Goal: Complete application form

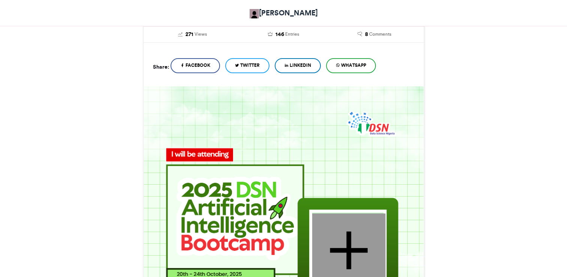
scroll to position [375, 0]
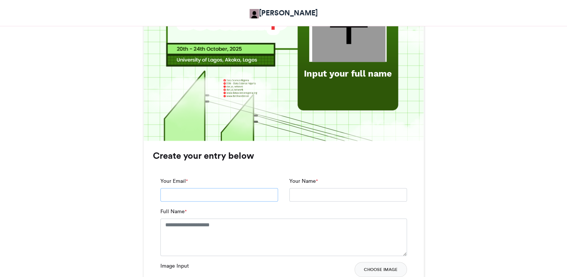
click at [220, 197] on input "Your Email *" at bounding box center [219, 194] width 118 height 13
type input "*"
type input "**********"
click at [299, 193] on input "Your Name *" at bounding box center [348, 194] width 118 height 13
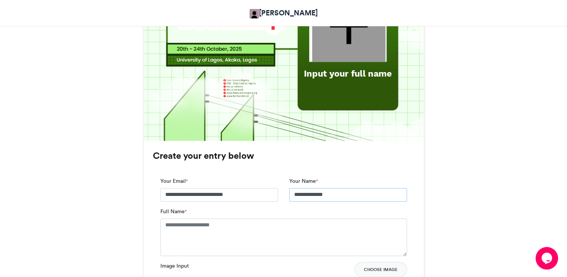
type input "**********"
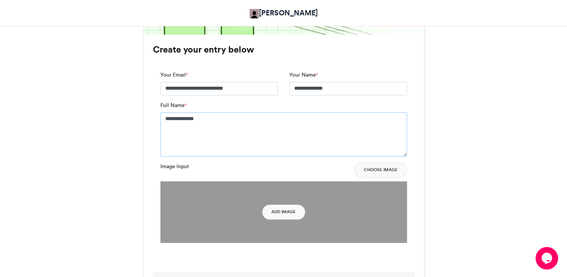
scroll to position [487, 0]
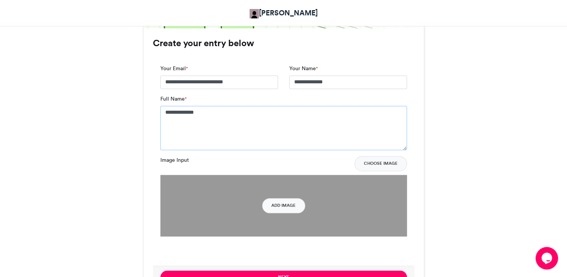
type textarea "**********"
click at [228, 166] on div "Image Input Choose Image" at bounding box center [283, 163] width 247 height 15
click at [277, 195] on img at bounding box center [283, 206] width 247 height 62
click at [279, 201] on button "Add Image" at bounding box center [283, 205] width 43 height 15
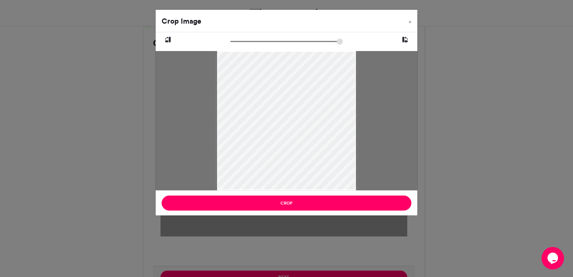
type input "******"
drag, startPoint x: 234, startPoint y: 40, endPoint x: 213, endPoint y: 54, distance: 25.0
click at [230, 45] on input "zoom" at bounding box center [286, 41] width 112 height 7
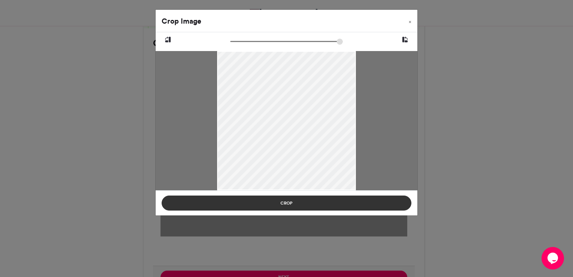
click at [273, 210] on button "Crop" at bounding box center [287, 202] width 250 height 15
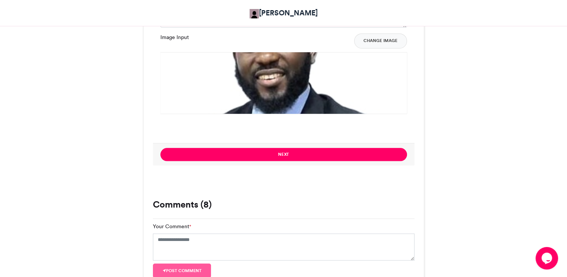
scroll to position [600, 0]
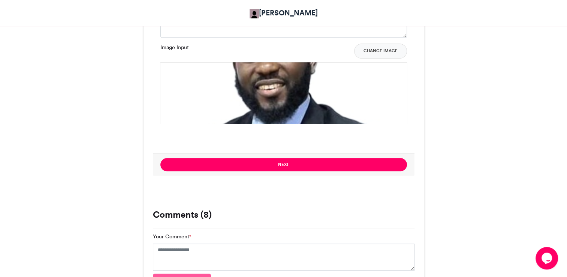
click at [295, 111] on img at bounding box center [283, 186] width 247 height 248
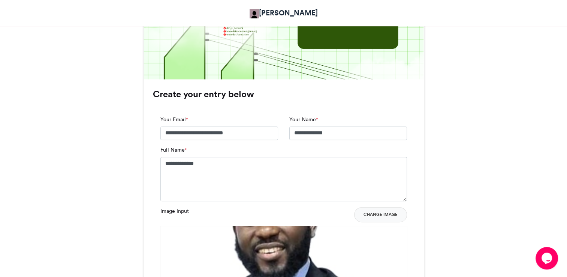
scroll to position [450, 0]
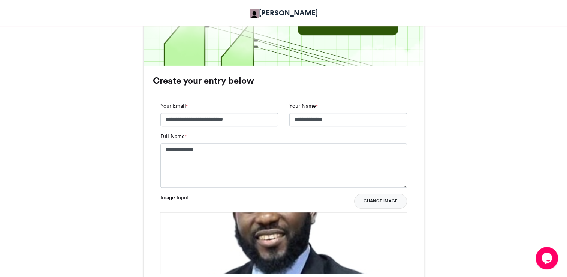
click at [378, 208] on button "Change Image" at bounding box center [380, 200] width 53 height 15
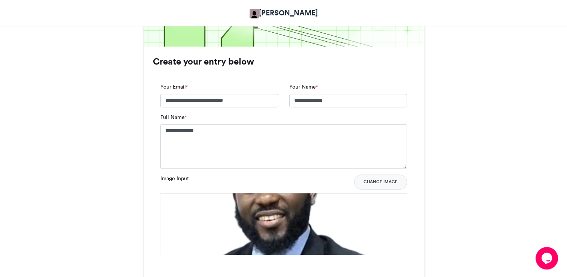
scroll to position [487, 0]
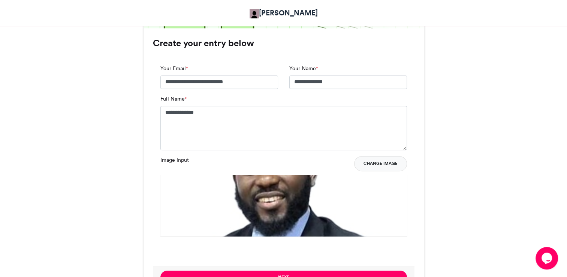
click at [381, 165] on button "Change Image" at bounding box center [380, 163] width 53 height 15
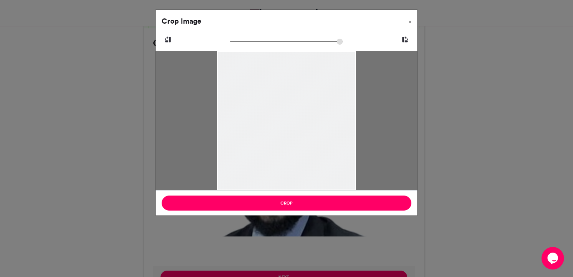
drag, startPoint x: 233, startPoint y: 39, endPoint x: 200, endPoint y: 74, distance: 48.0
click at [230, 45] on input "zoom" at bounding box center [286, 41] width 112 height 7
click at [169, 37] on icon at bounding box center [168, 40] width 7 height 10
type input "******"
click at [165, 40] on icon at bounding box center [168, 40] width 7 height 10
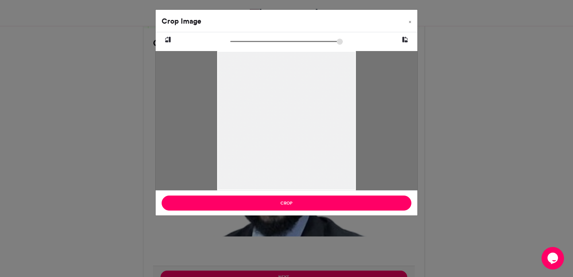
click at [165, 40] on icon at bounding box center [168, 40] width 7 height 10
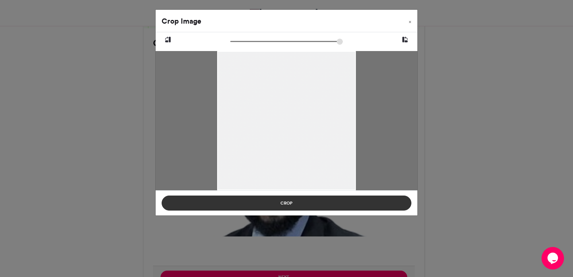
click at [288, 207] on button "Crop" at bounding box center [287, 202] width 250 height 15
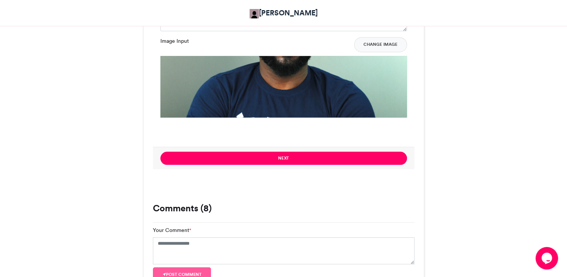
scroll to position [582, 0]
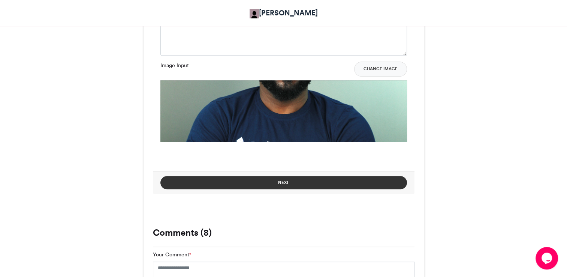
click at [277, 181] on button "Next" at bounding box center [283, 182] width 247 height 13
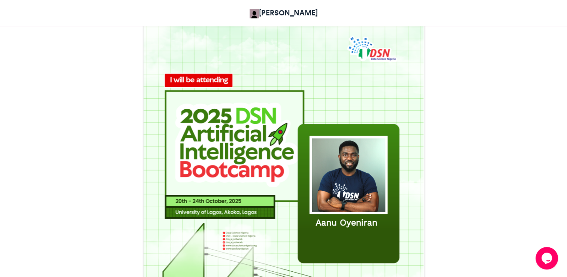
scroll to position [450, 0]
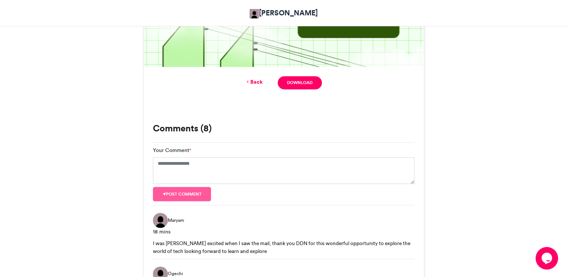
click at [258, 77] on div "Back Download" at bounding box center [284, 82] width 262 height 13
click at [257, 80] on link "Back" at bounding box center [254, 82] width 18 height 8
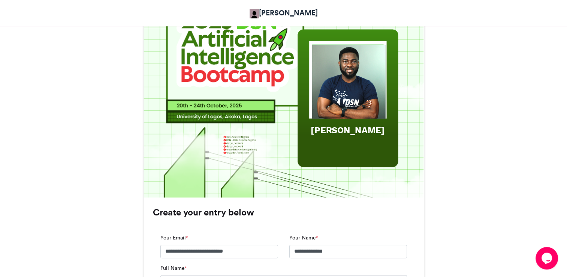
scroll to position [506, 0]
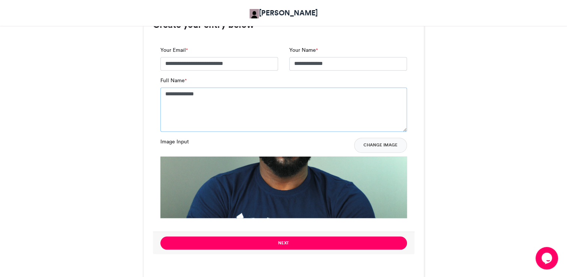
drag, startPoint x: 272, startPoint y: 97, endPoint x: 239, endPoint y: 97, distance: 33.0
click at [239, 97] on textarea "**********" at bounding box center [283, 109] width 247 height 44
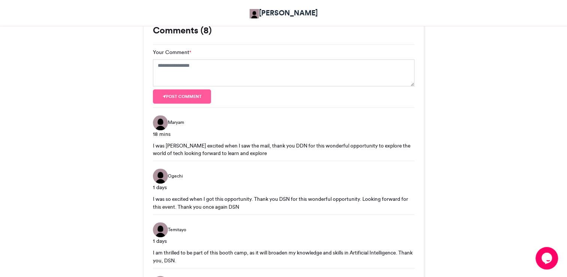
scroll to position [543, 0]
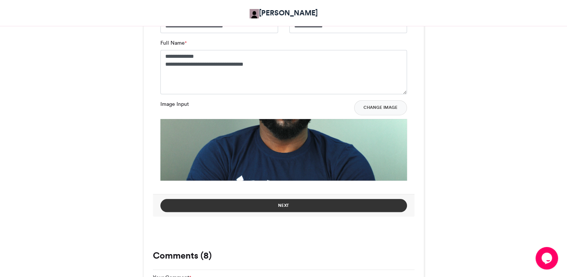
click at [262, 205] on button "Next" at bounding box center [283, 205] width 247 height 13
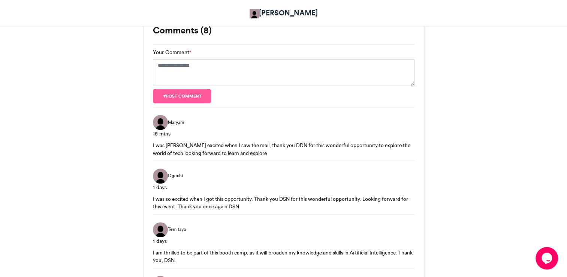
scroll to position [435, 0]
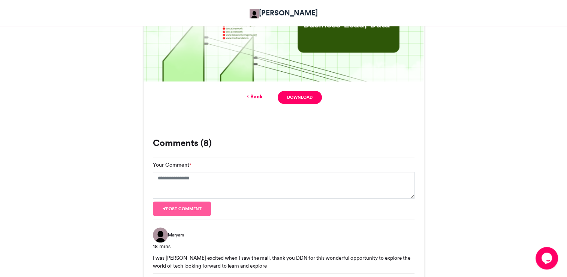
click at [256, 96] on link "Back" at bounding box center [254, 97] width 18 height 8
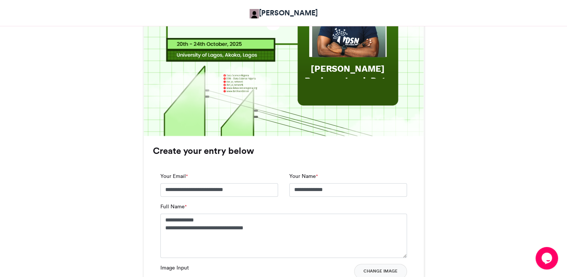
scroll to position [431, 0]
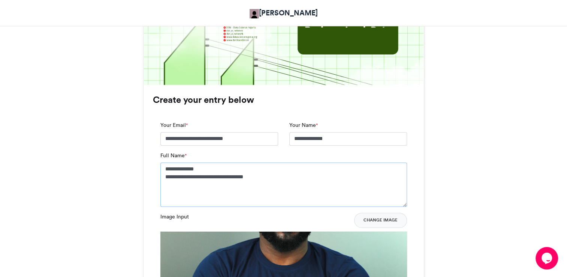
drag, startPoint x: 258, startPoint y: 179, endPoint x: 208, endPoint y: 177, distance: 49.6
click at [208, 177] on textarea "**********" at bounding box center [283, 184] width 247 height 44
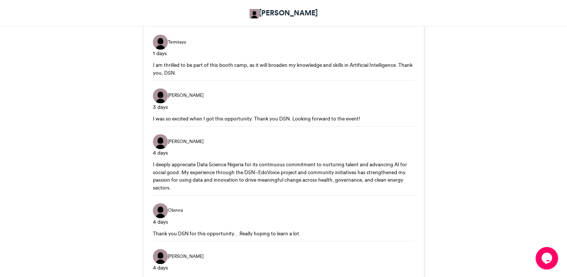
scroll to position [693, 0]
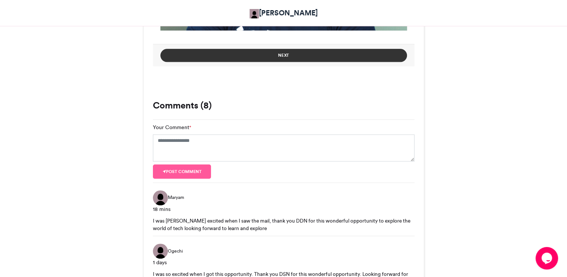
type textarea "**********"
click at [284, 58] on button "Next" at bounding box center [283, 55] width 247 height 13
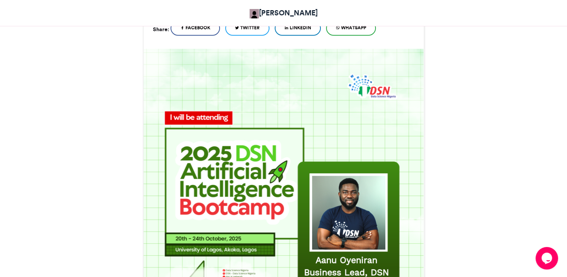
scroll to position [412, 0]
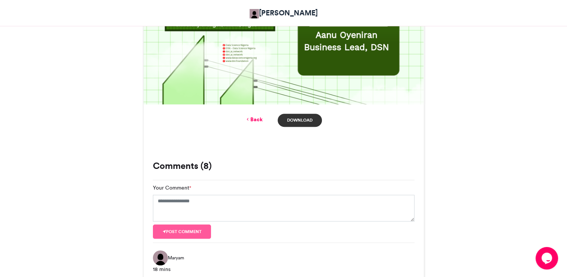
click at [298, 118] on link "Download" at bounding box center [300, 120] width 44 height 13
click at [259, 124] on div "Back Download" at bounding box center [284, 120] width 262 height 13
click at [258, 120] on link "Back" at bounding box center [254, 119] width 18 height 8
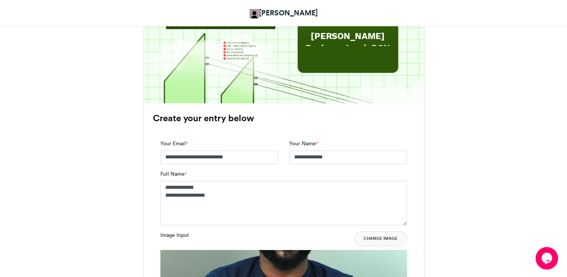
scroll to position [633, 0]
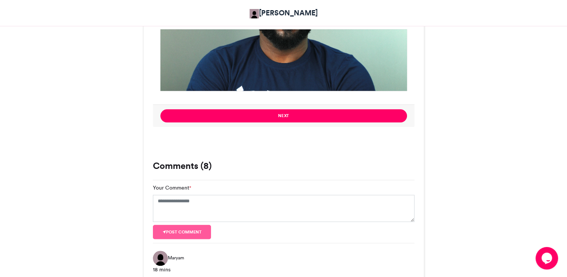
click at [258, 120] on button "Next" at bounding box center [283, 115] width 247 height 13
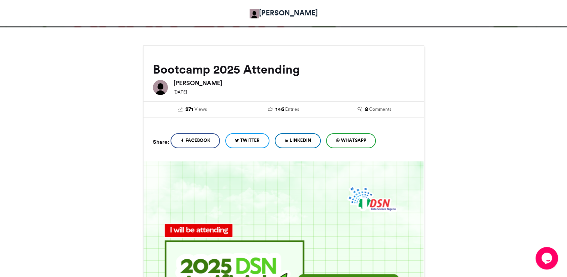
scroll to position [37, 0]
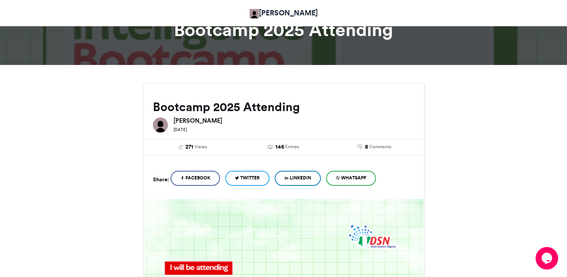
click at [258, 12] on link "[PERSON_NAME]" at bounding box center [284, 12] width 68 height 11
